Goal: Task Accomplishment & Management: Manage account settings

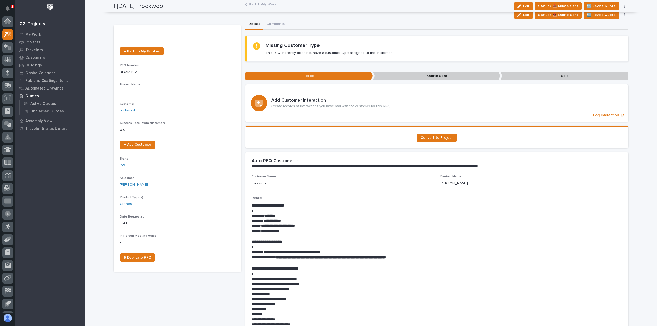
scroll to position [11, 0]
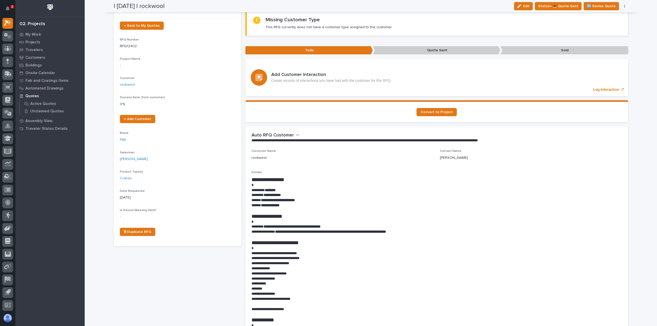
click at [521, 6] on button "Edit" at bounding box center [523, 6] width 19 height 8
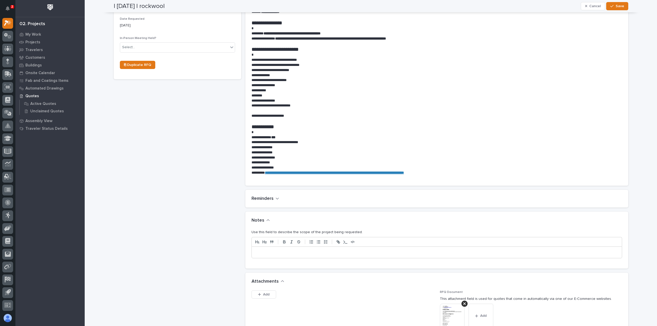
scroll to position [282, 0]
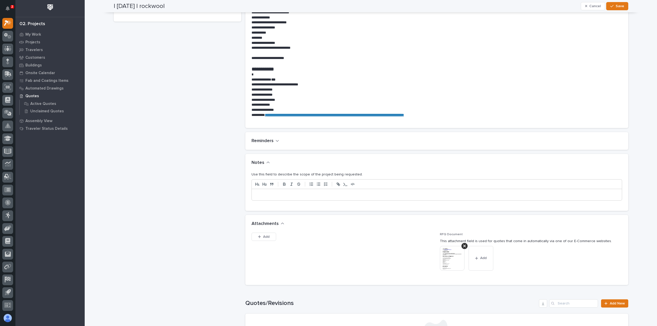
drag, startPoint x: 296, startPoint y: 200, endPoint x: 296, endPoint y: 197, distance: 3.6
click at [296, 200] on div at bounding box center [436, 195] width 370 height 12
click at [295, 194] on p at bounding box center [437, 194] width 362 height 5
click at [616, 4] on span "Save" at bounding box center [619, 6] width 8 height 5
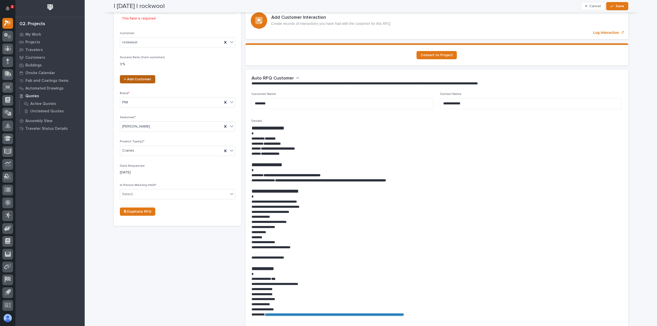
scroll to position [10, 0]
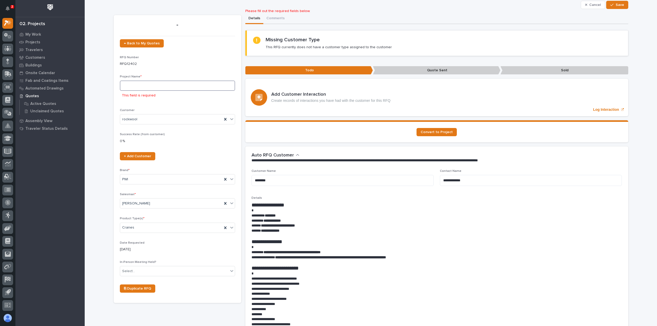
click at [138, 83] on input at bounding box center [177, 86] width 115 height 10
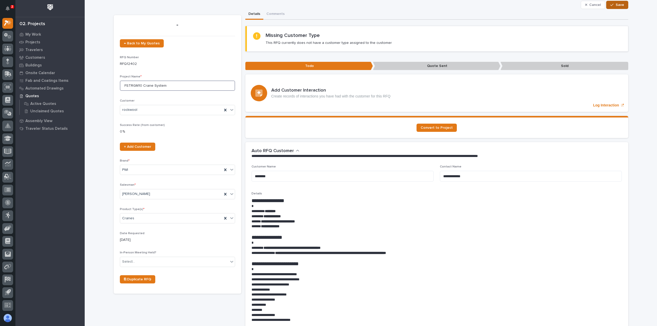
type input "FSTRGM10 Crane System"
click at [614, 1] on button "Save" at bounding box center [617, 5] width 22 height 8
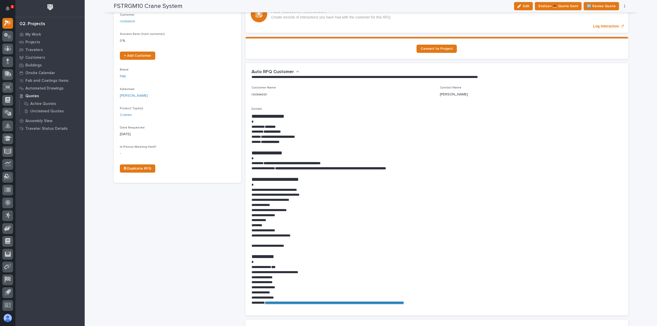
scroll to position [138, 0]
